Goal: Task Accomplishment & Management: Use online tool/utility

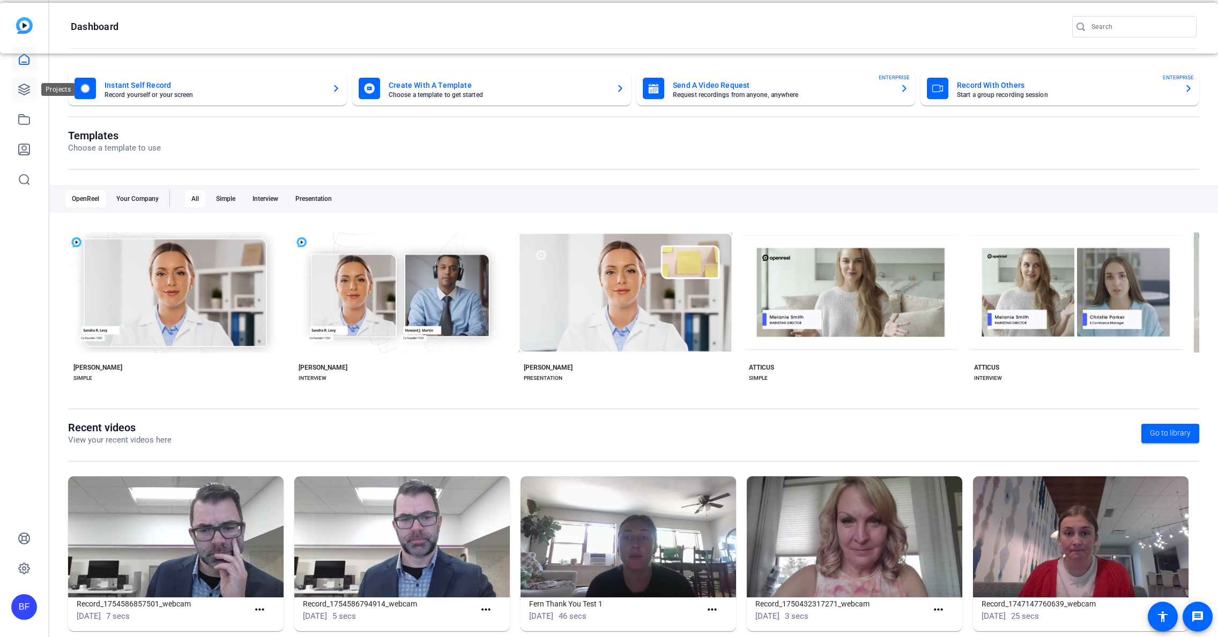
click at [29, 94] on icon at bounding box center [24, 89] width 13 height 13
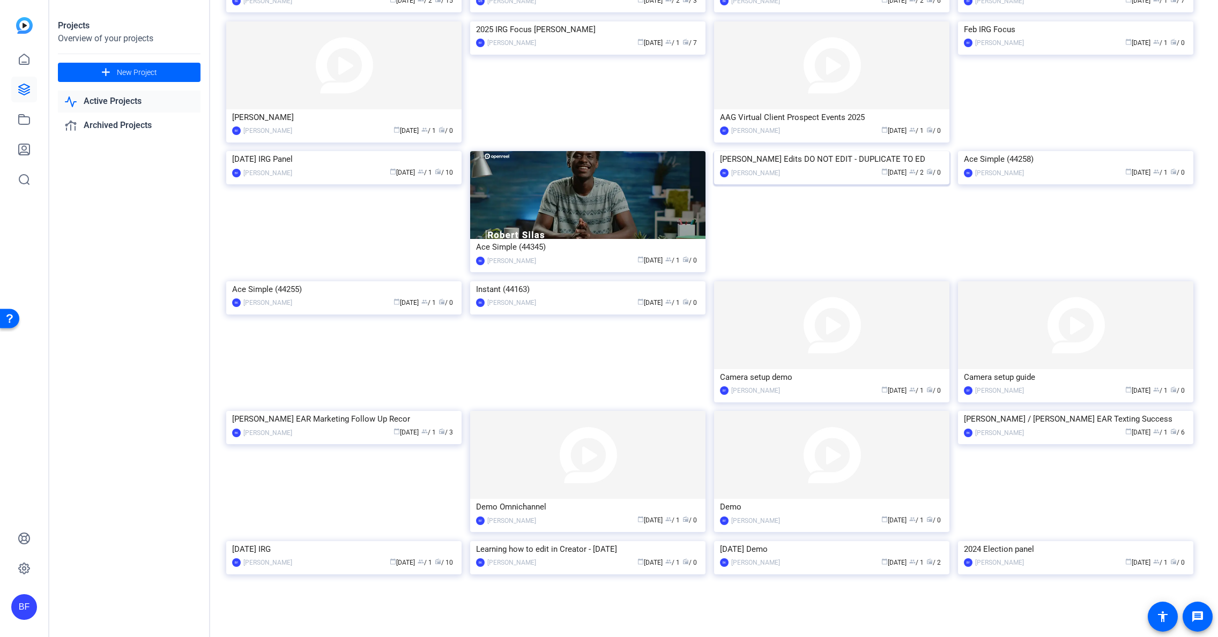
scroll to position [933, 0]
click at [825, 347] on img at bounding box center [831, 325] width 235 height 88
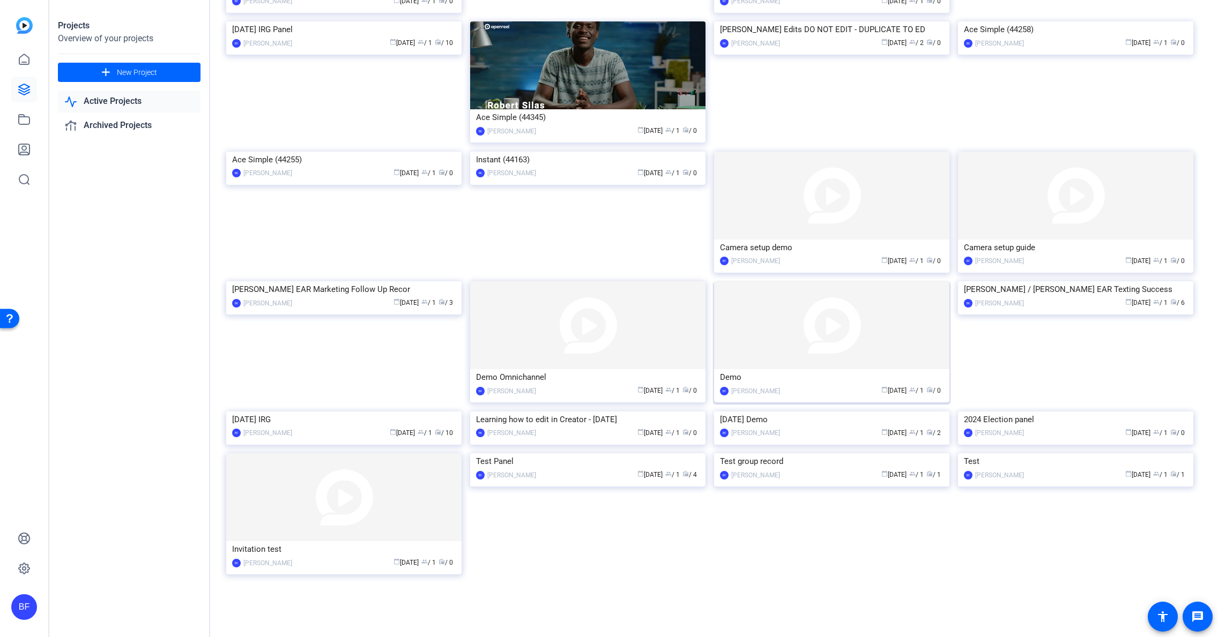
scroll to position [1047, 0]
click at [830, 240] on img at bounding box center [831, 196] width 235 height 88
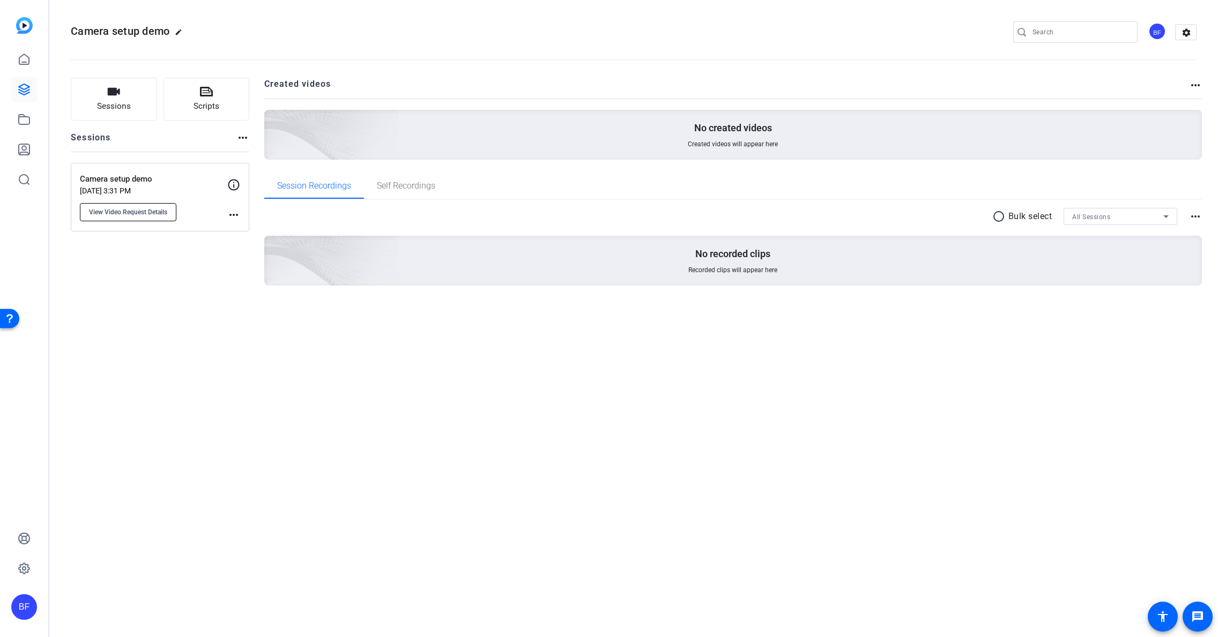
click at [163, 210] on span "View Video Request Details" at bounding box center [128, 212] width 78 height 9
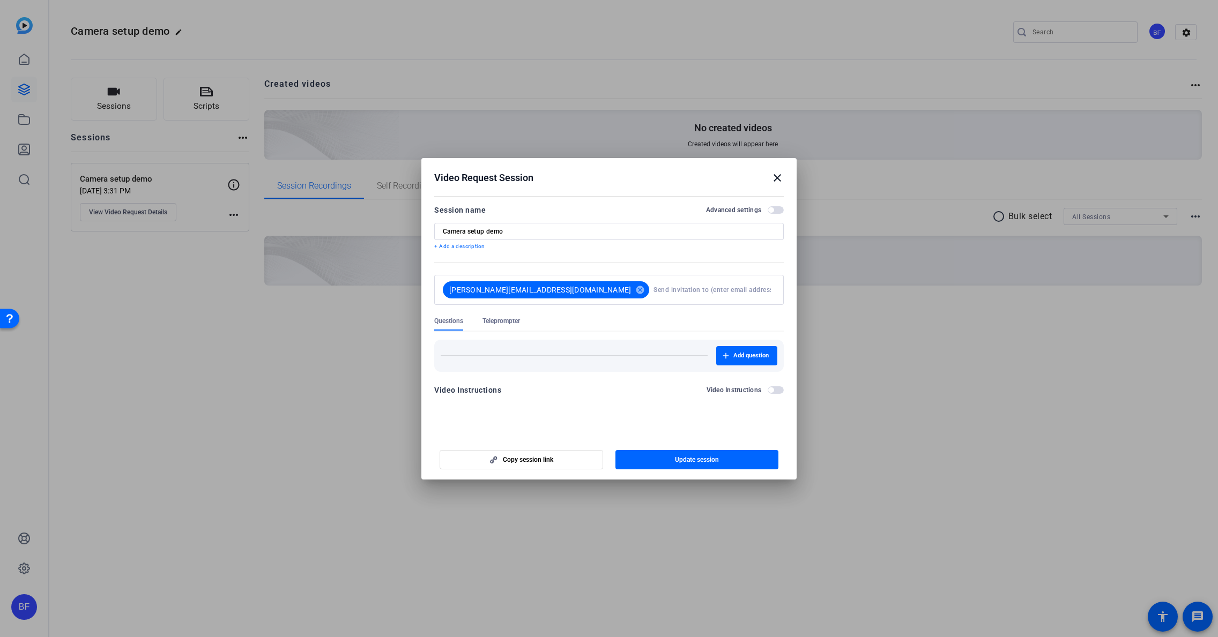
click at [776, 178] on mat-icon "close" at bounding box center [777, 178] width 13 height 13
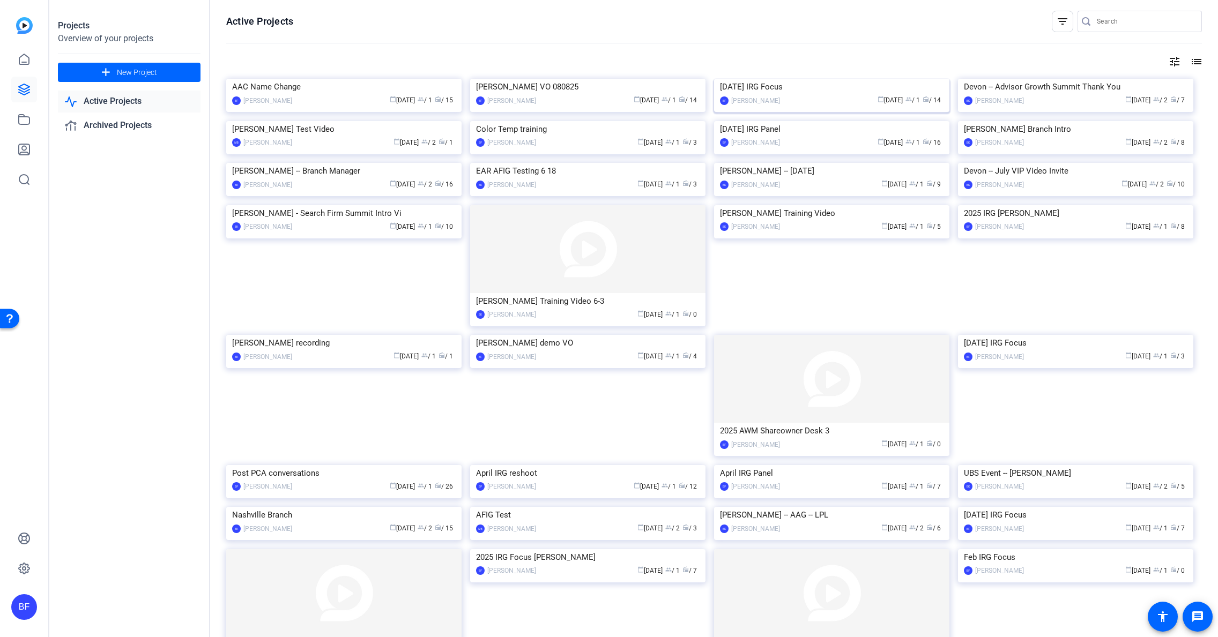
click at [763, 79] on img at bounding box center [831, 79] width 235 height 0
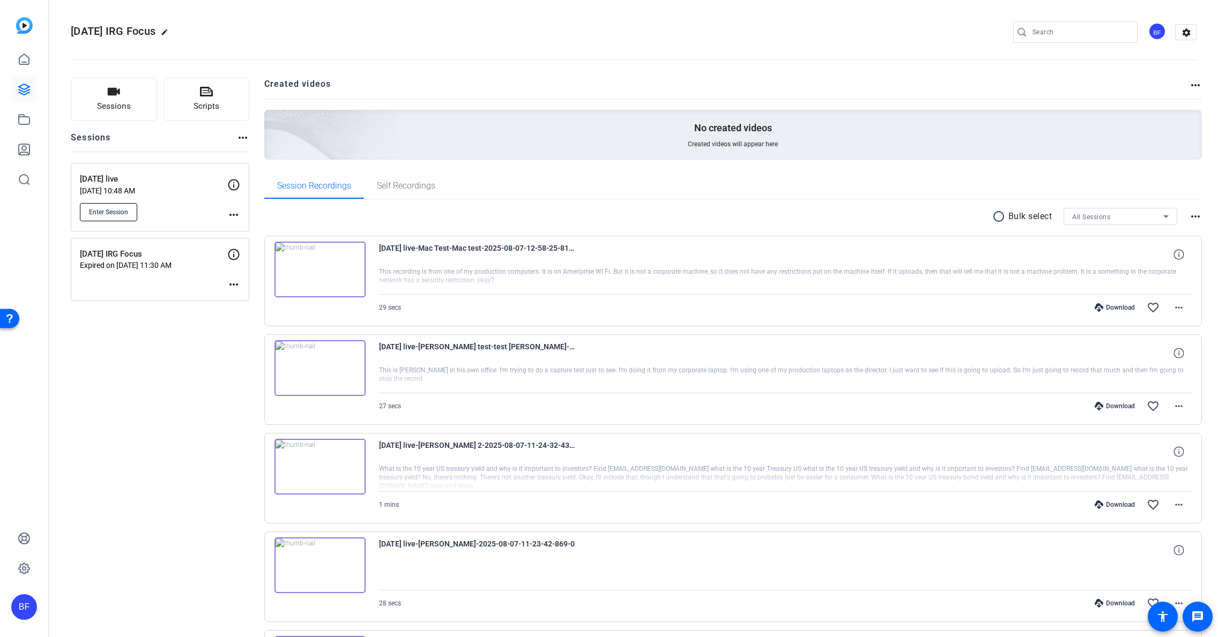
click at [118, 212] on span "Enter Session" at bounding box center [108, 212] width 39 height 9
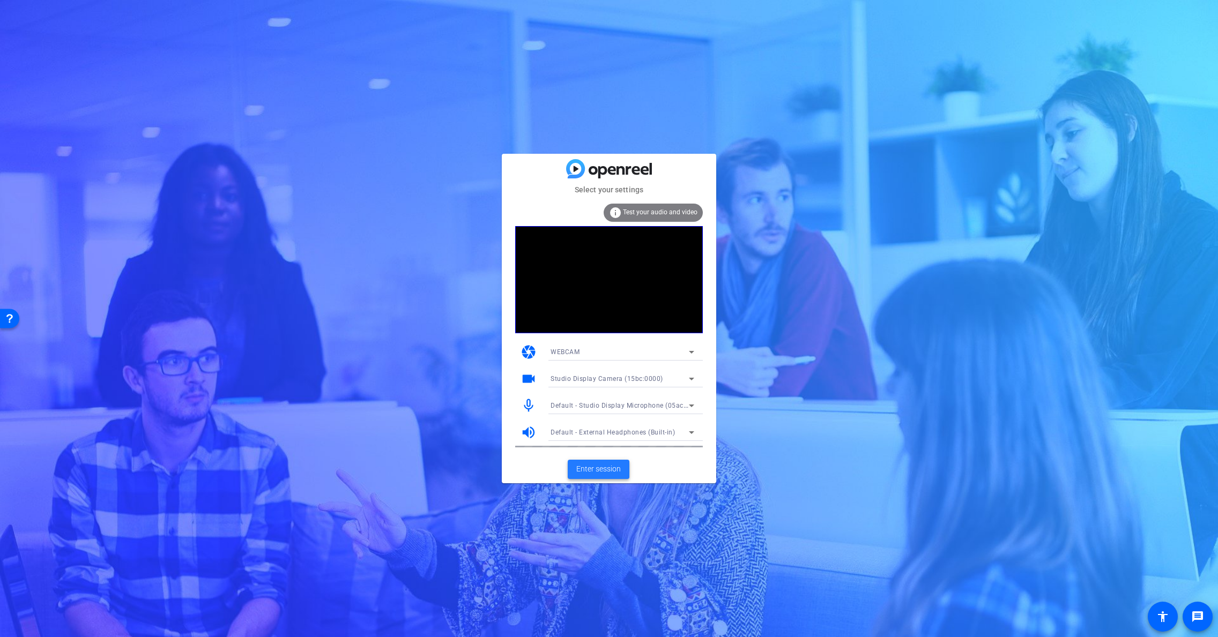
click at [613, 468] on span "Enter session" at bounding box center [598, 469] width 44 height 11
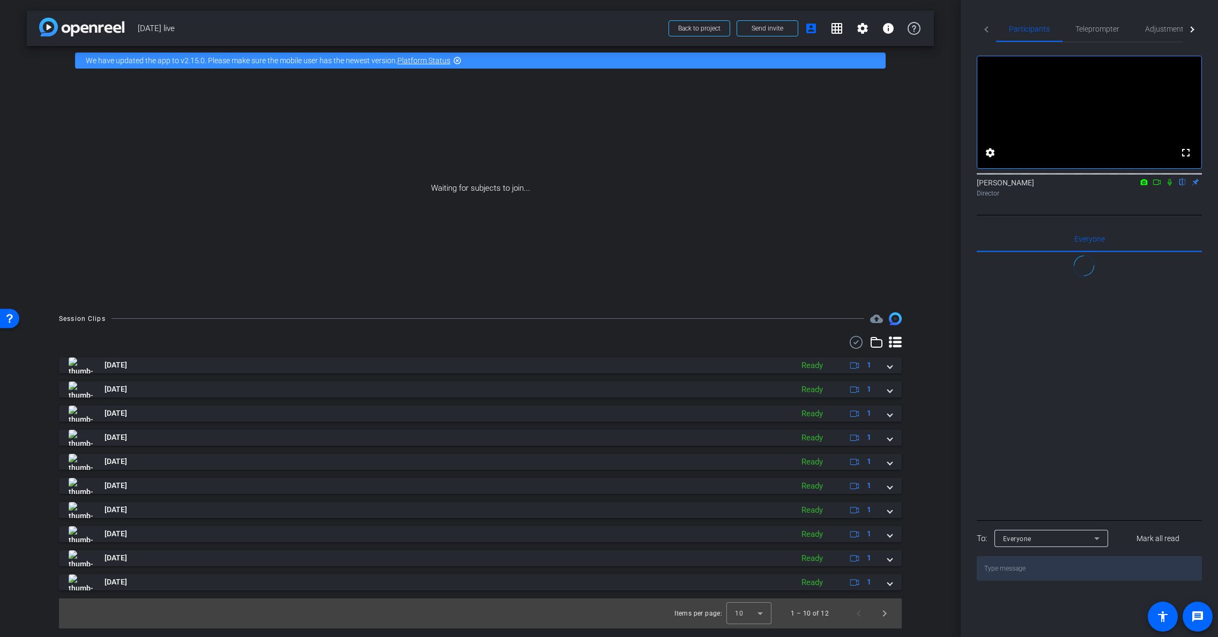
scroll to position [44, 0]
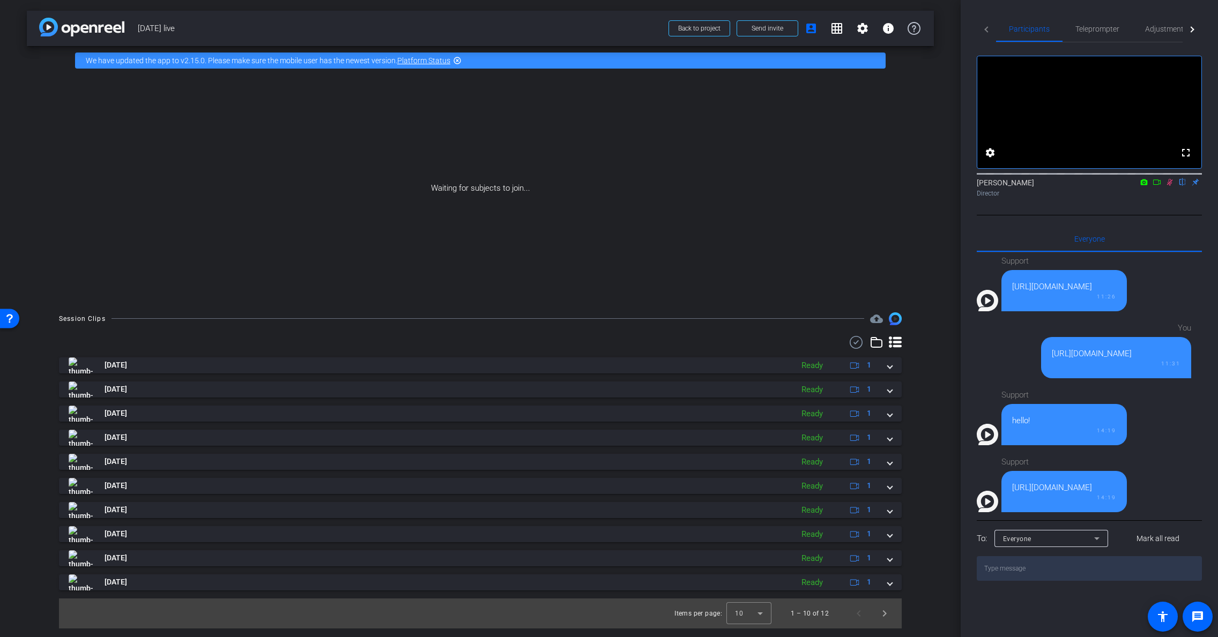
click at [1155, 186] on icon at bounding box center [1156, 182] width 9 height 8
click at [1170, 186] on icon at bounding box center [1169, 182] width 9 height 8
click at [771, 29] on span "Send invite" at bounding box center [768, 28] width 32 height 9
